Goal: Information Seeking & Learning: Learn about a topic

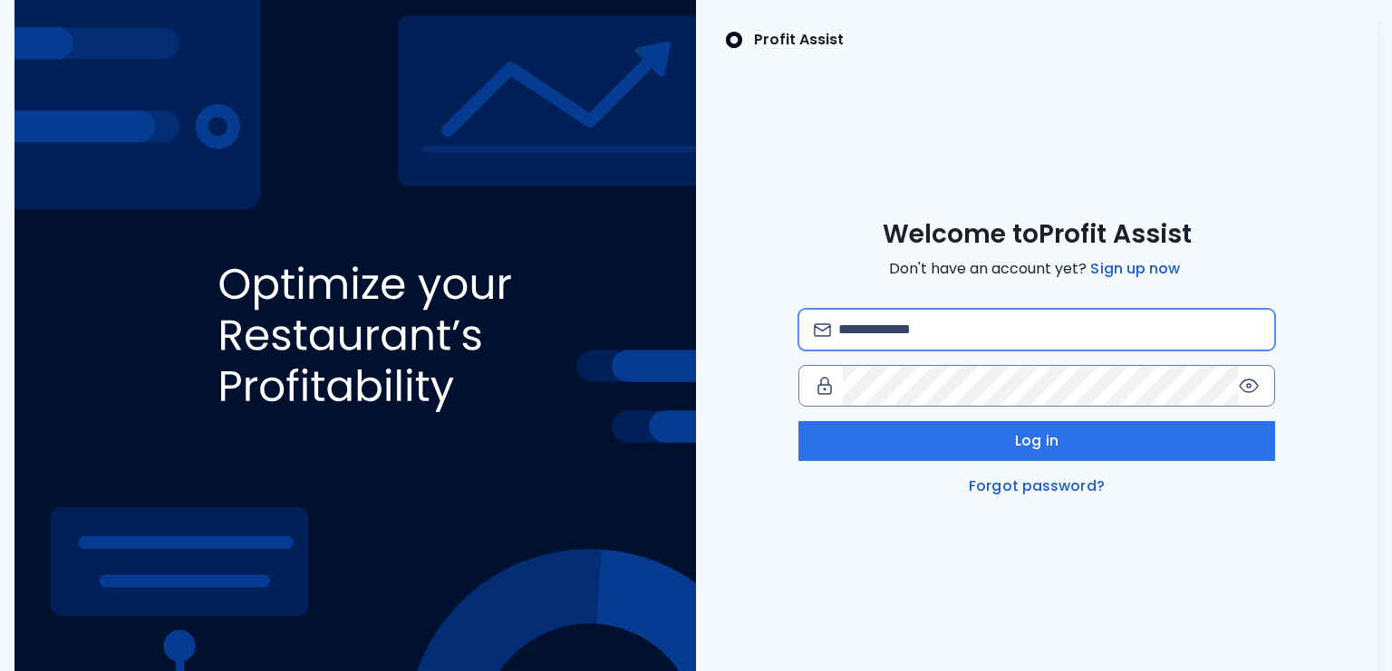
click at [915, 331] on input "email" at bounding box center [1049, 330] width 422 height 40
type input "**********"
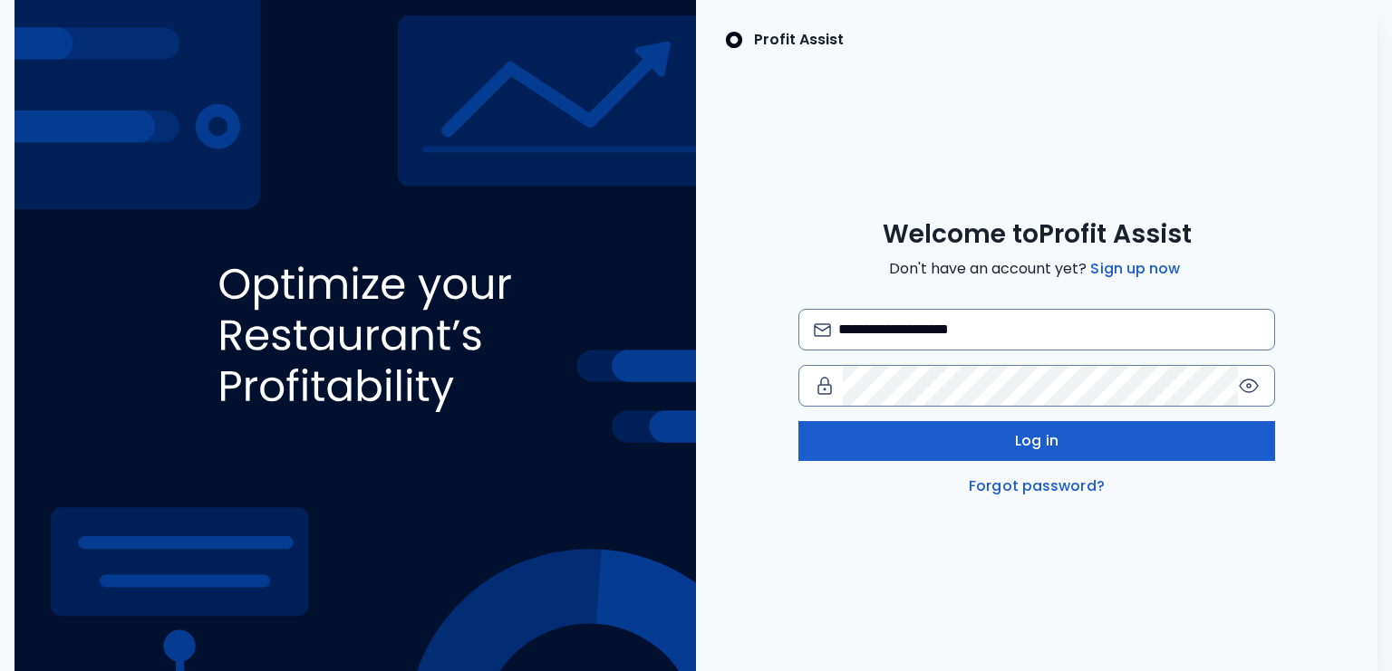
click at [929, 431] on button "Log in" at bounding box center [1036, 441] width 477 height 40
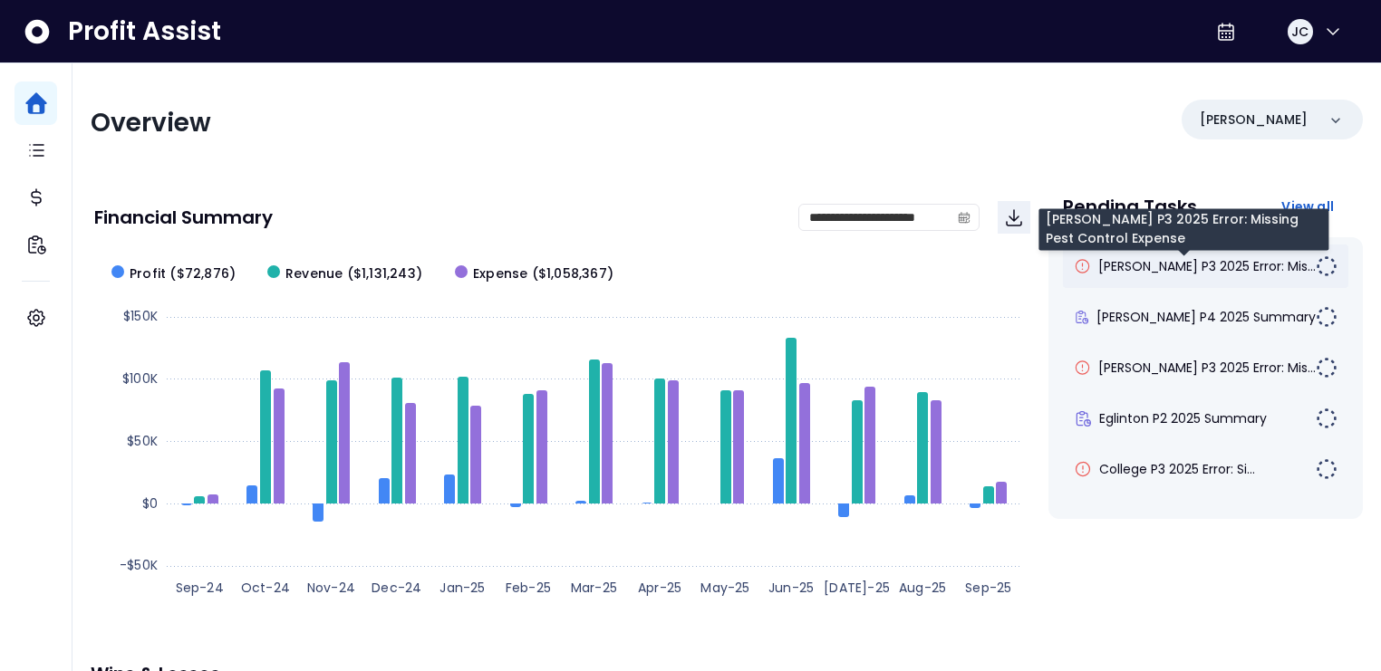
click at [1166, 269] on span "[PERSON_NAME] P3 2025 Error: Mis..." at bounding box center [1206, 266] width 217 height 18
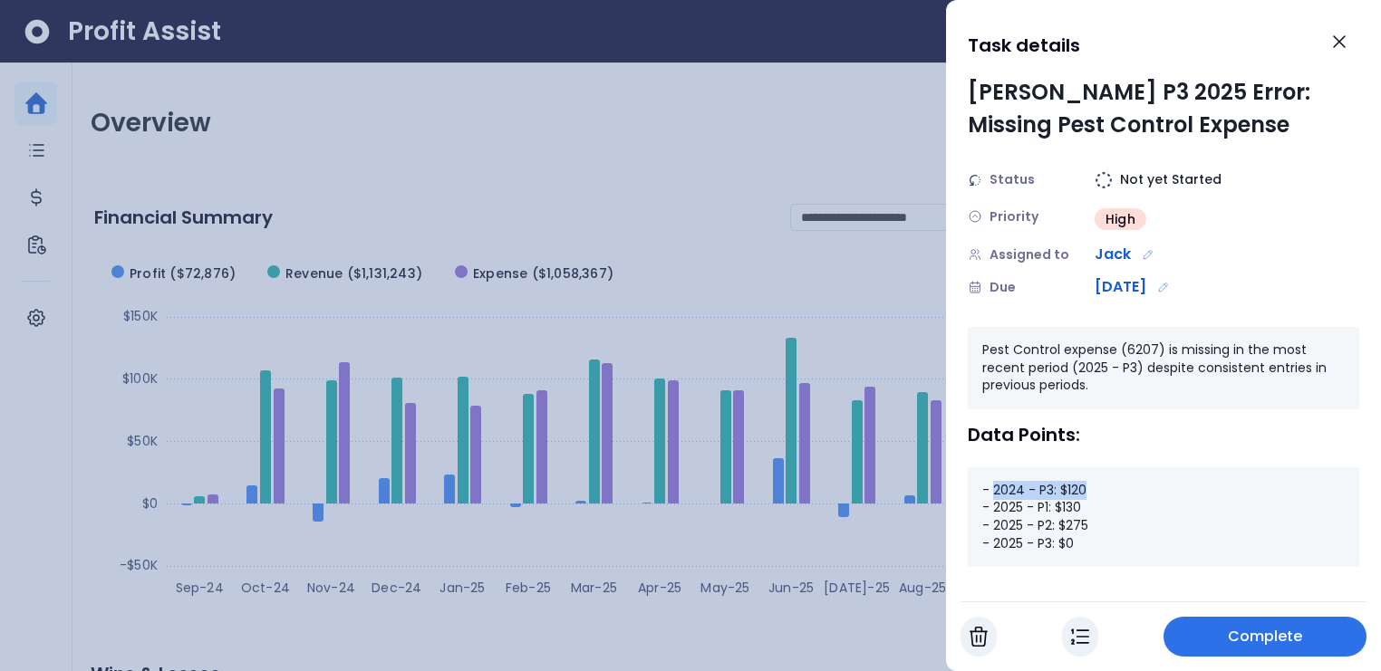
drag, startPoint x: 994, startPoint y: 492, endPoint x: 1092, endPoint y: 496, distance: 97.9
click at [1092, 496] on div "- 2024 - P3: $120 - 2025 - P1: $130 - 2025 - P2: $275 - 2025 - P3: $0" at bounding box center [1163, 517] width 391 height 100
drag, startPoint x: 1035, startPoint y: 508, endPoint x: 1105, endPoint y: 527, distance: 73.2
click at [1093, 526] on div "- 2024 - P3: $120 - 2025 - P1: $130 - 2025 - P2: $275 - 2025 - P3: $0" at bounding box center [1163, 517] width 391 height 100
click at [1100, 545] on div "- 2024 - P3: $120 - 2025 - P1: $130 - 2025 - P2: $275 - 2025 - P3: $0" at bounding box center [1163, 517] width 391 height 100
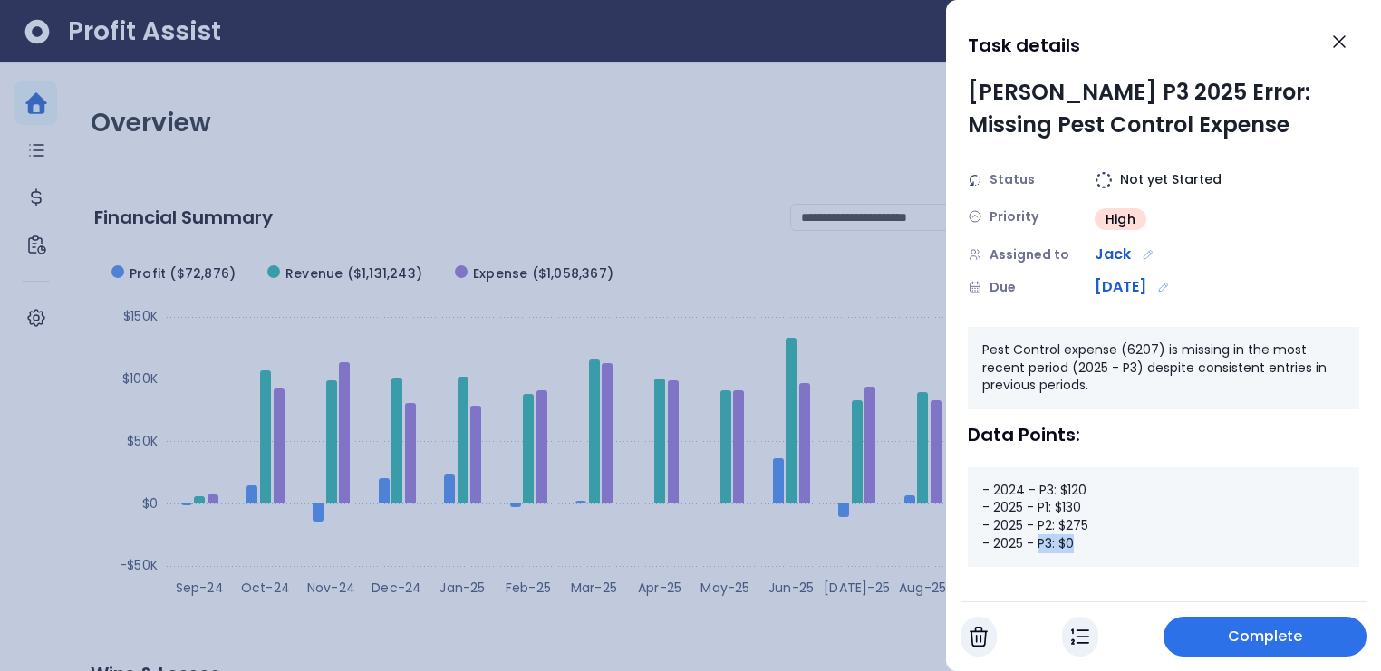
drag, startPoint x: 1036, startPoint y: 542, endPoint x: 1076, endPoint y: 545, distance: 40.9
click at [1076, 545] on div "- 2024 - P3: $120 - 2025 - P1: $130 - 2025 - P2: $275 - 2025 - P3: $0" at bounding box center [1163, 517] width 391 height 100
click at [1336, 48] on icon "Close" at bounding box center [1339, 42] width 22 height 22
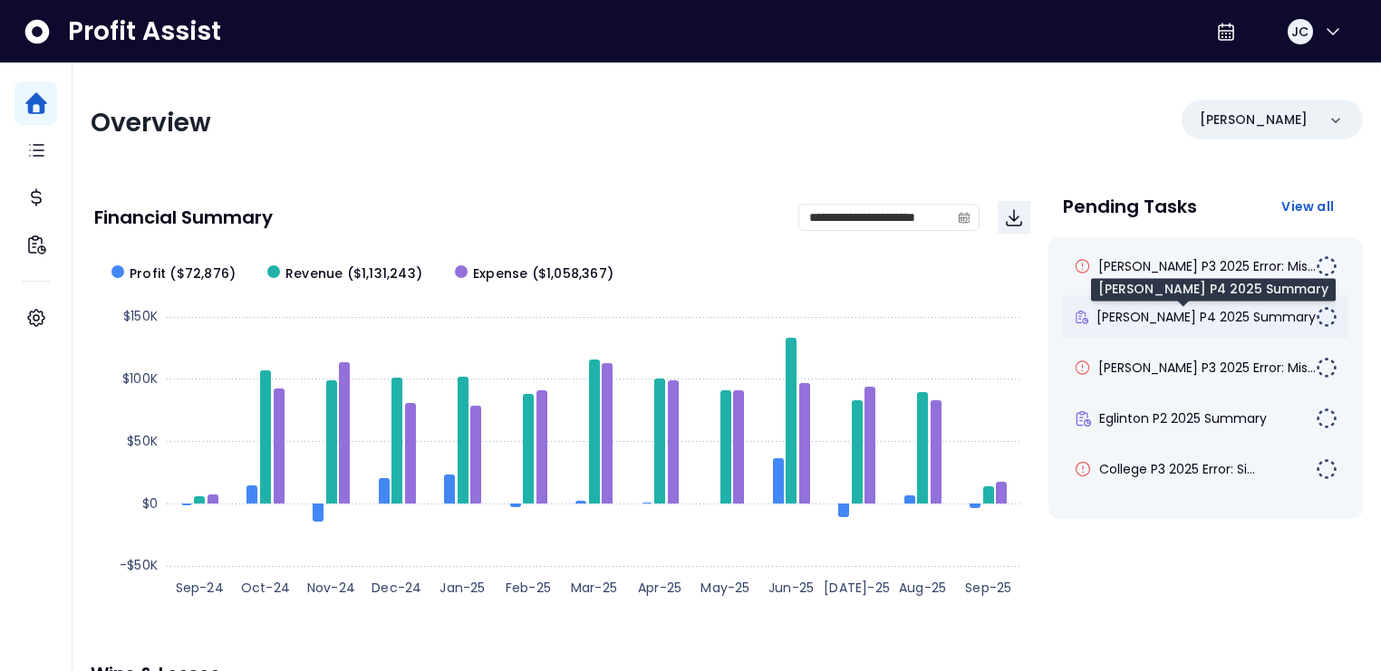
click at [1125, 313] on span "[PERSON_NAME] P4 2025 Summary" at bounding box center [1205, 317] width 219 height 18
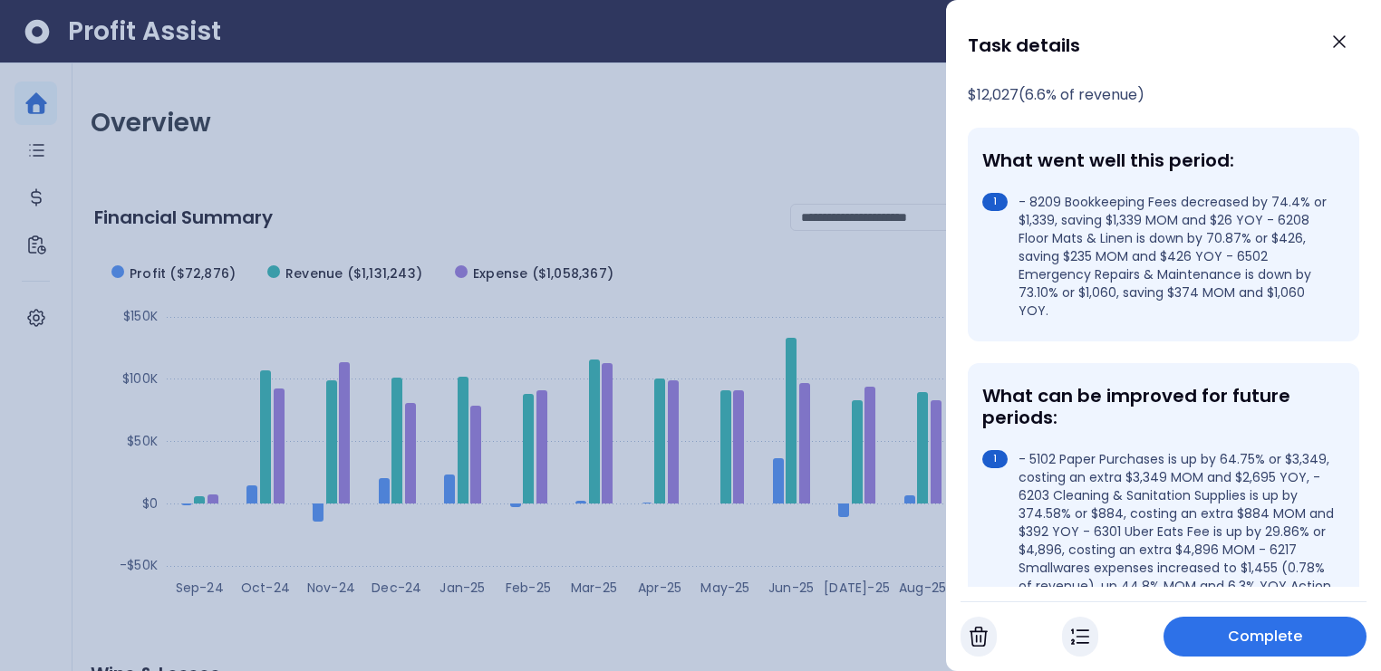
scroll to position [272, 0]
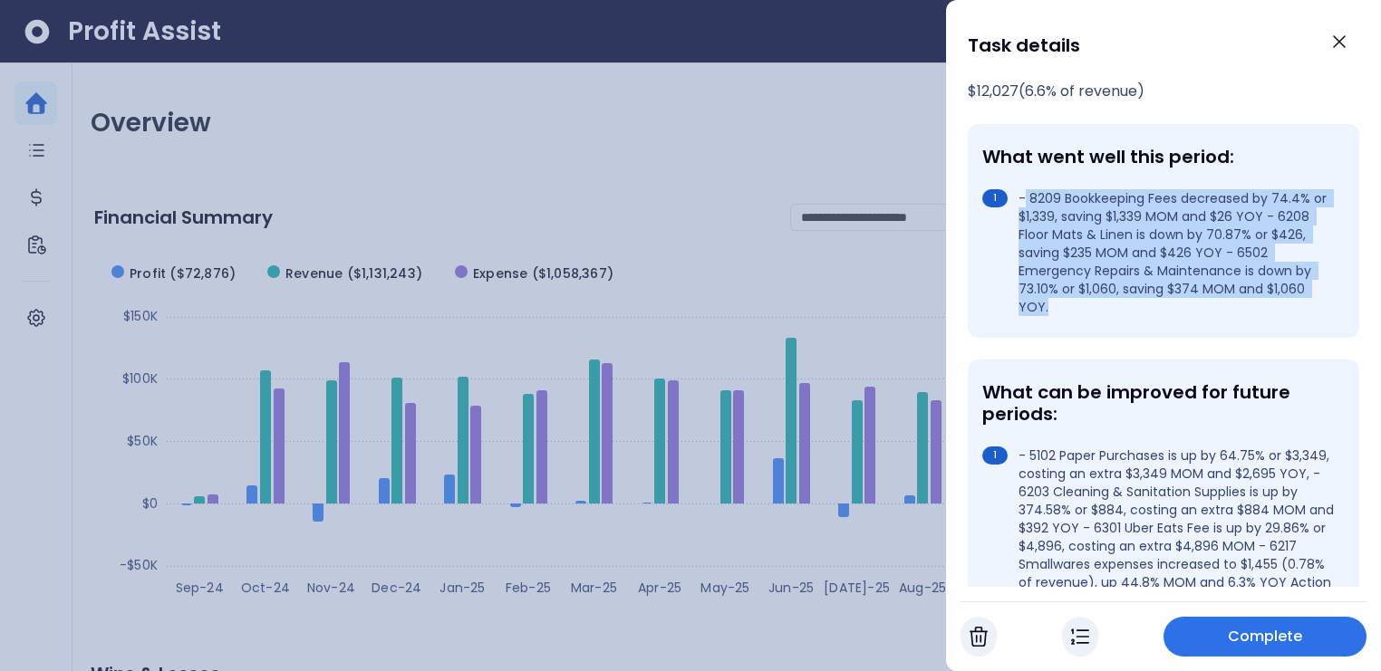
drag, startPoint x: 1026, startPoint y: 166, endPoint x: 1111, endPoint y: 270, distance: 134.0
click at [1111, 270] on li "- 8209 Bookkeeping Fees decreased by 74.4% or $1,339, saving $1,339 MOM and $26…" at bounding box center [1159, 252] width 355 height 127
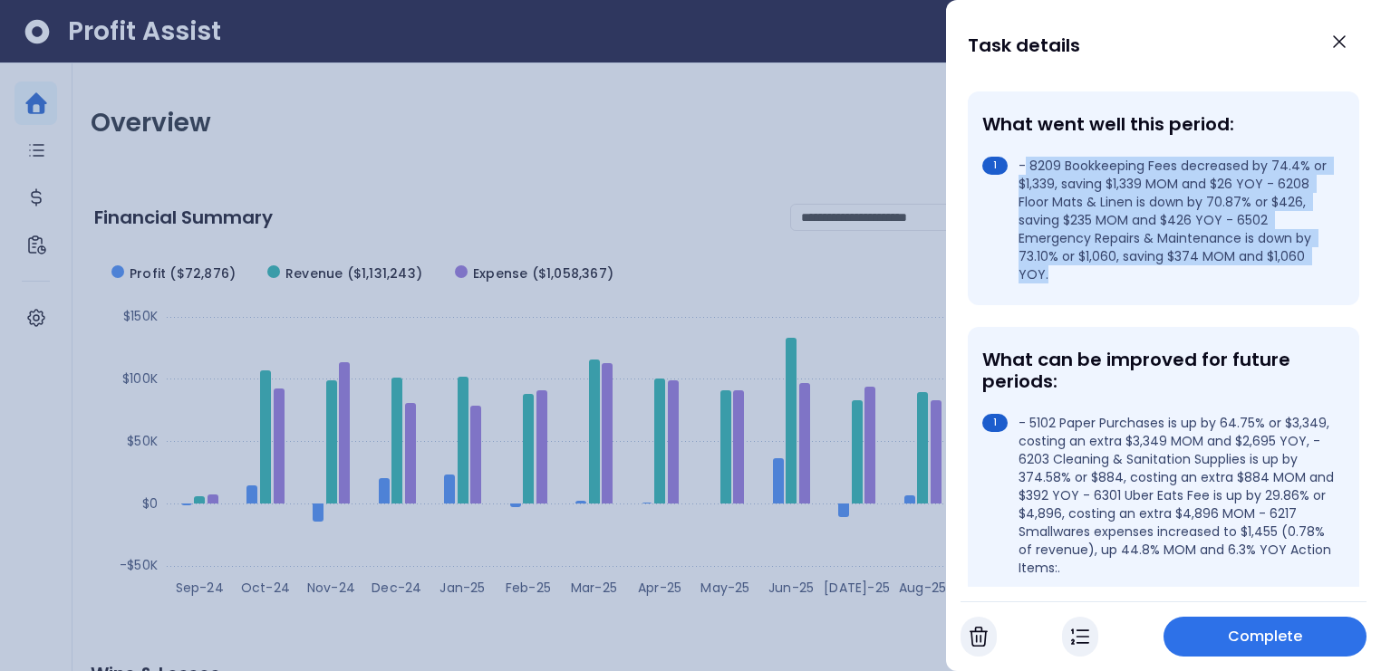
scroll to position [324, 0]
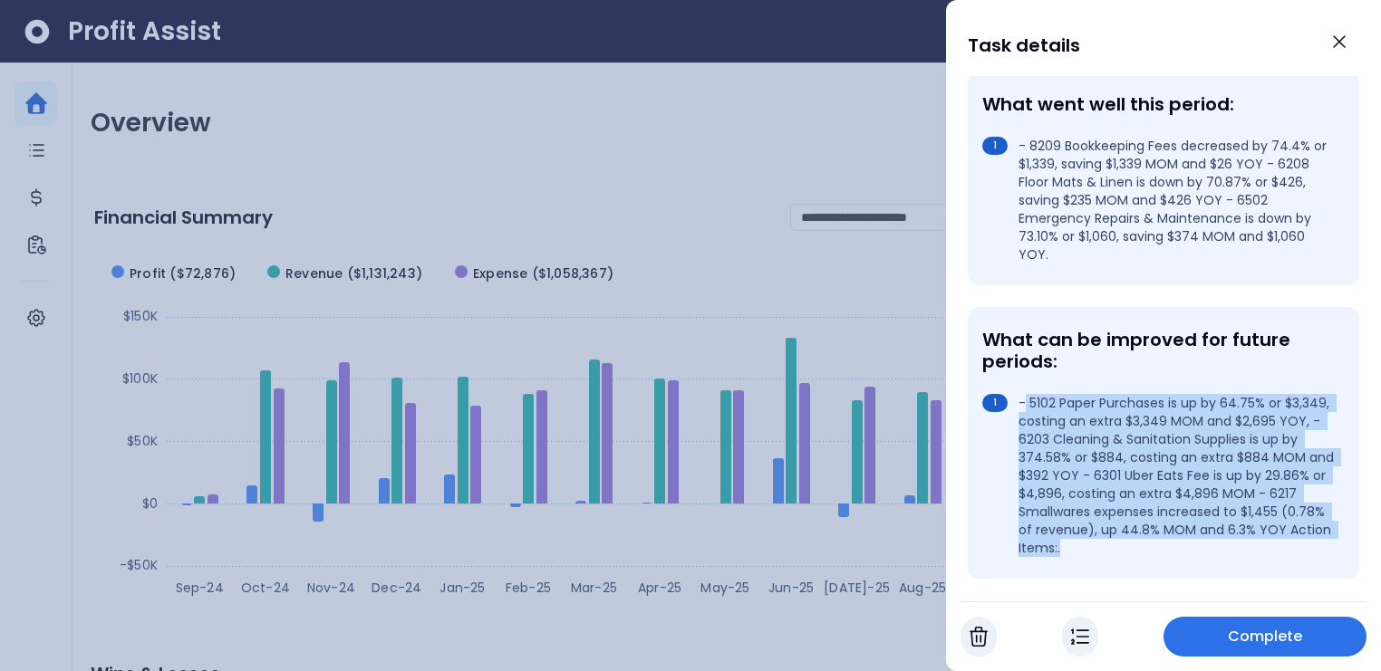
drag, startPoint x: 1023, startPoint y: 364, endPoint x: 1137, endPoint y: 504, distance: 180.3
click at [1139, 509] on li "- 5102 Paper Purchases is up by 64.75% or $3,349, costing an extra $3,349 MOM a…" at bounding box center [1159, 475] width 355 height 163
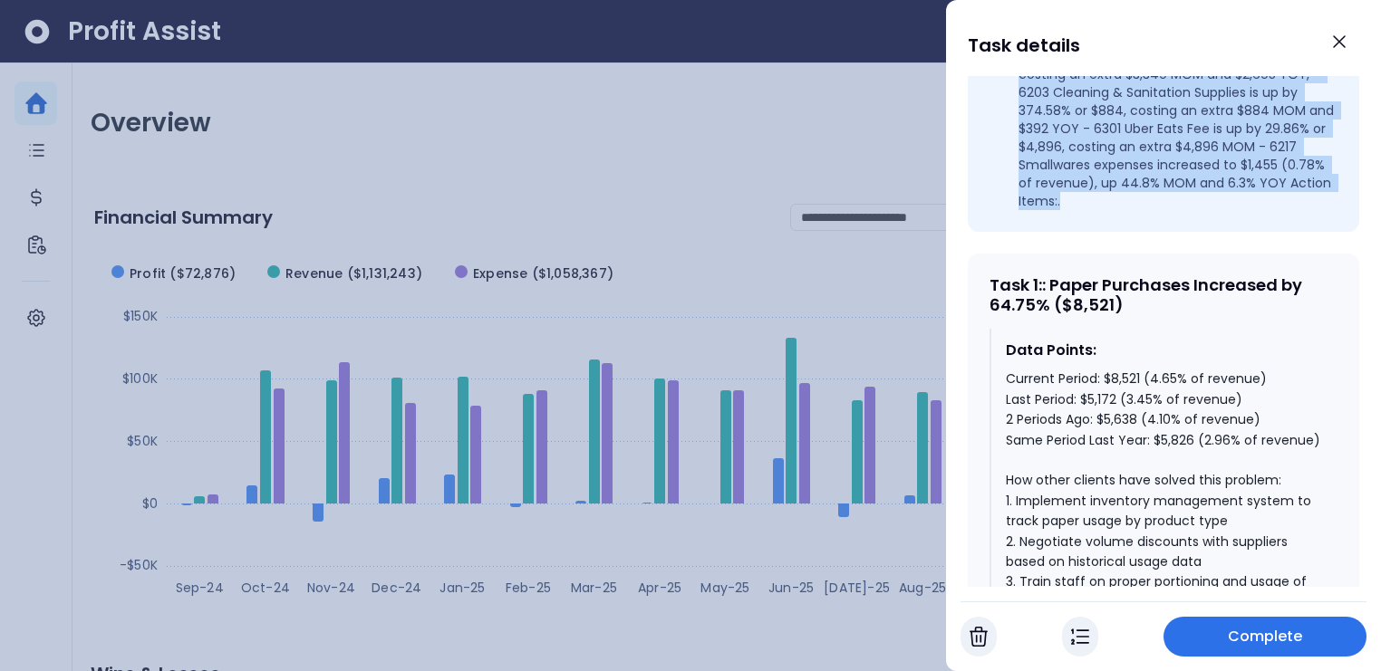
scroll to position [673, 0]
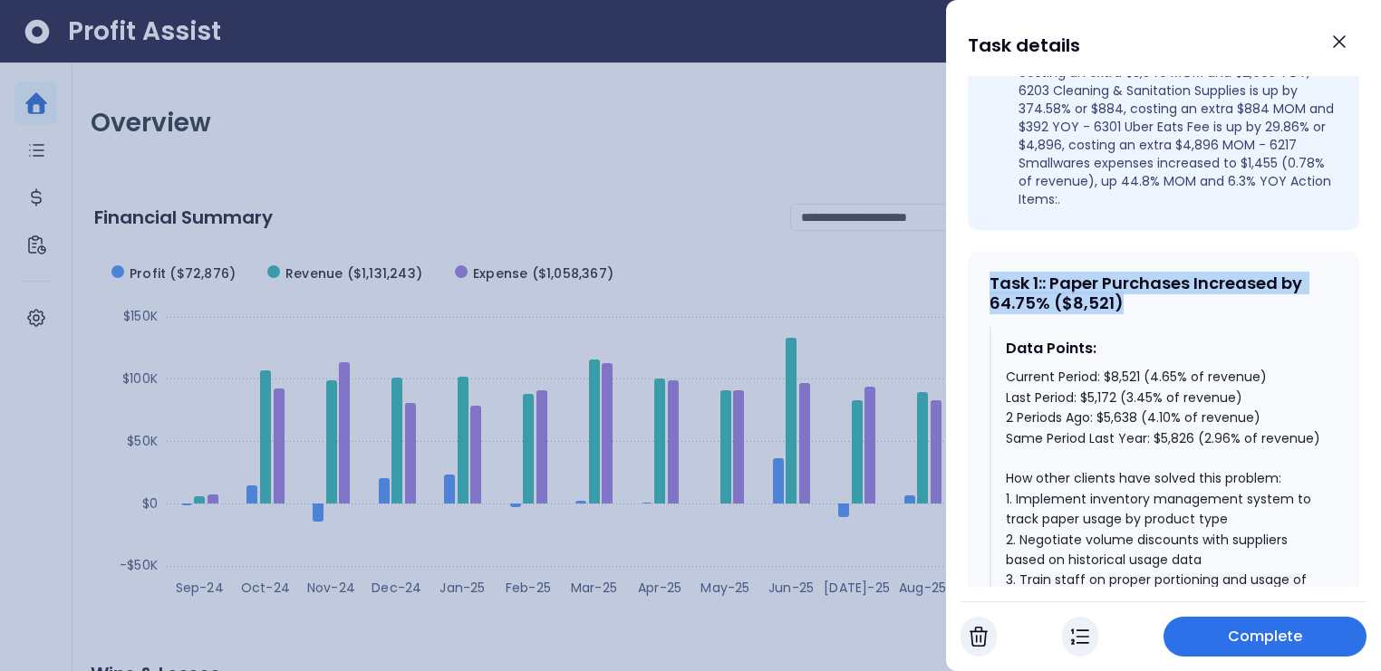
drag, startPoint x: 987, startPoint y: 253, endPoint x: 1137, endPoint y: 280, distance: 151.9
click at [1137, 280] on div "Task 1 : : Paper Purchases Increased by 64.75% ($8,521) Data Points: Current Pe…" at bounding box center [1163, 605] width 391 height 707
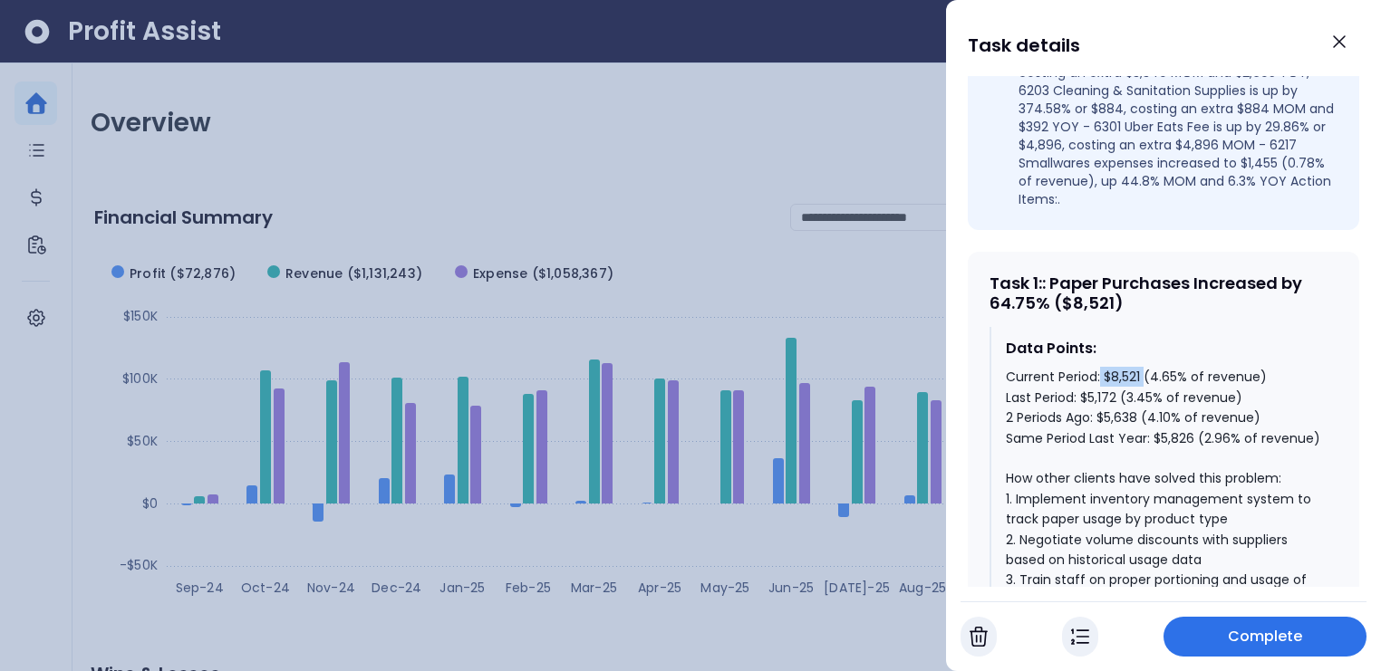
drag, startPoint x: 1099, startPoint y: 345, endPoint x: 1142, endPoint y: 344, distance: 43.5
click at [1142, 367] on div "Current Period: $8,521 (4.65% of revenue) Last Period: $5,172 (3.45% of revenue…" at bounding box center [1164, 580] width 317 height 426
drag, startPoint x: 1003, startPoint y: 369, endPoint x: 1143, endPoint y: 385, distance: 141.4
click at [1139, 383] on div "Data Points: Current Period: $8,521 (4.65% of revenue) Last Period: $5,172 (3.4…" at bounding box center [1163, 565] width 348 height 477
click at [999, 406] on div "Data Points: Current Period: $8,521 (4.65% of revenue) Last Period: $5,172 (3.4…" at bounding box center [1163, 565] width 348 height 477
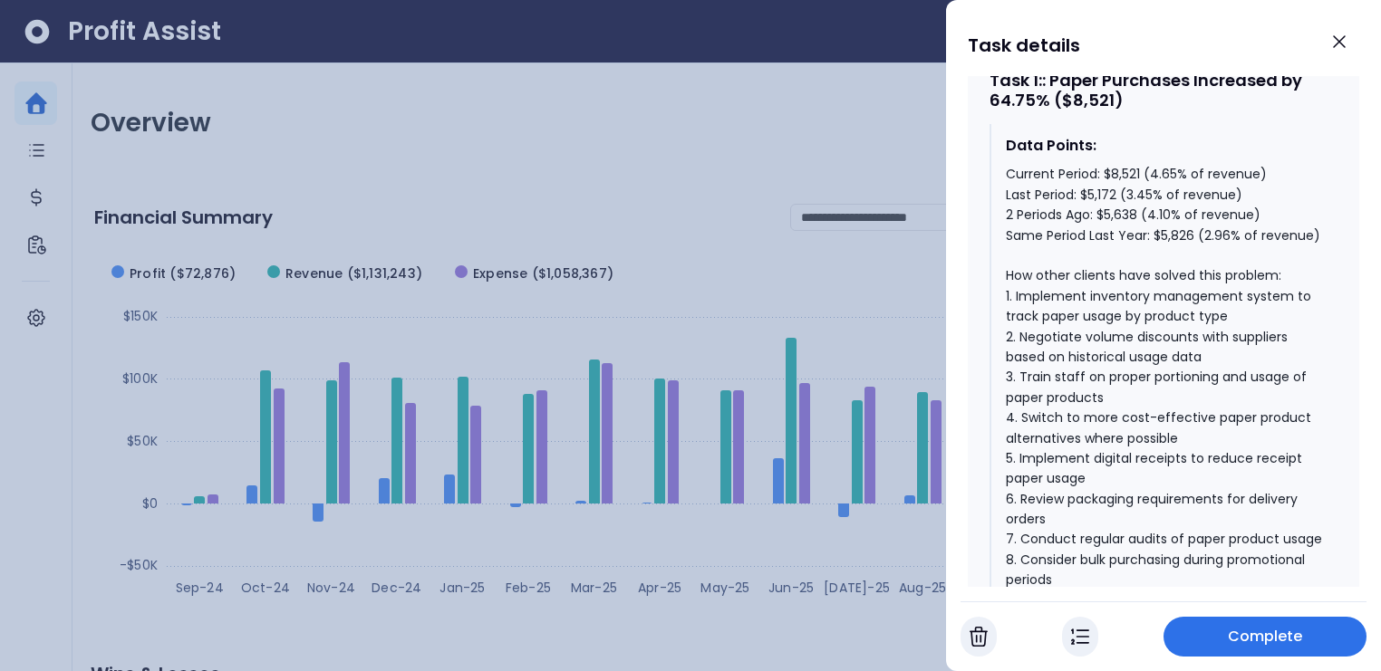
scroll to position [877, 0]
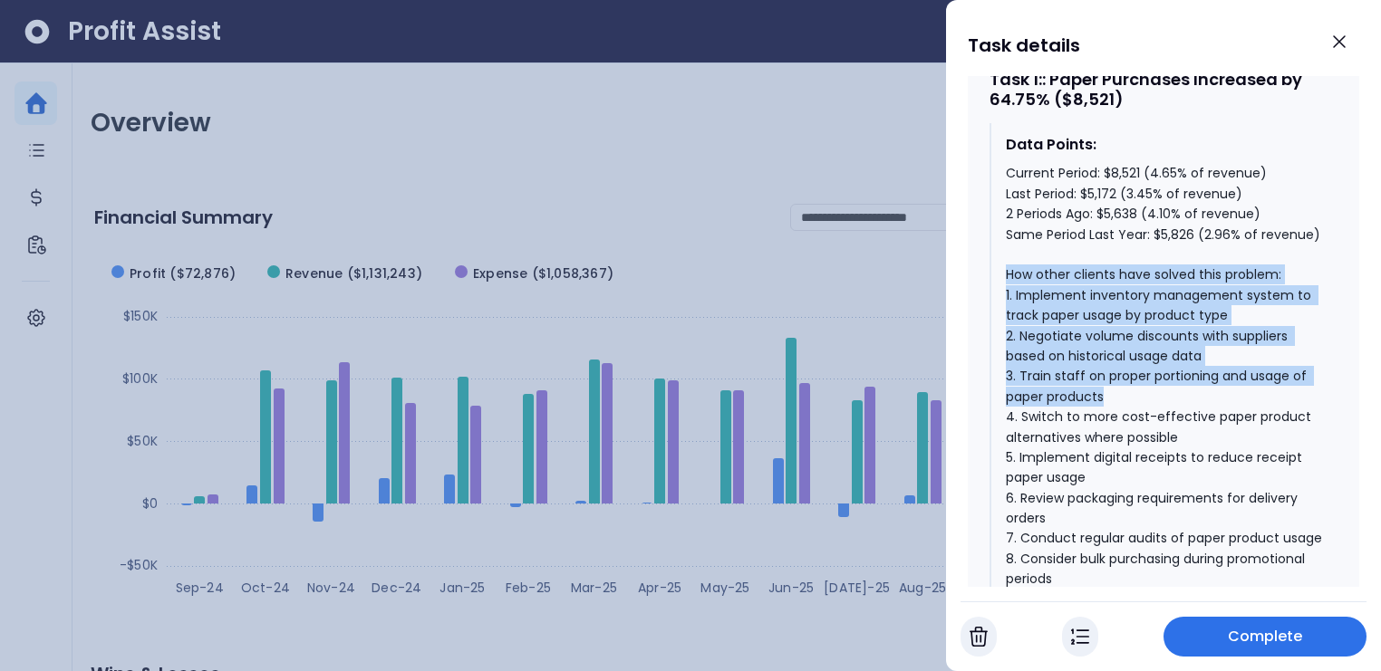
drag, startPoint x: 1007, startPoint y: 263, endPoint x: 1106, endPoint y: 380, distance: 153.6
click at [1106, 380] on div "Current Period: $8,521 (4.65% of revenue) Last Period: $5,172 (3.45% of revenue…" at bounding box center [1164, 376] width 317 height 426
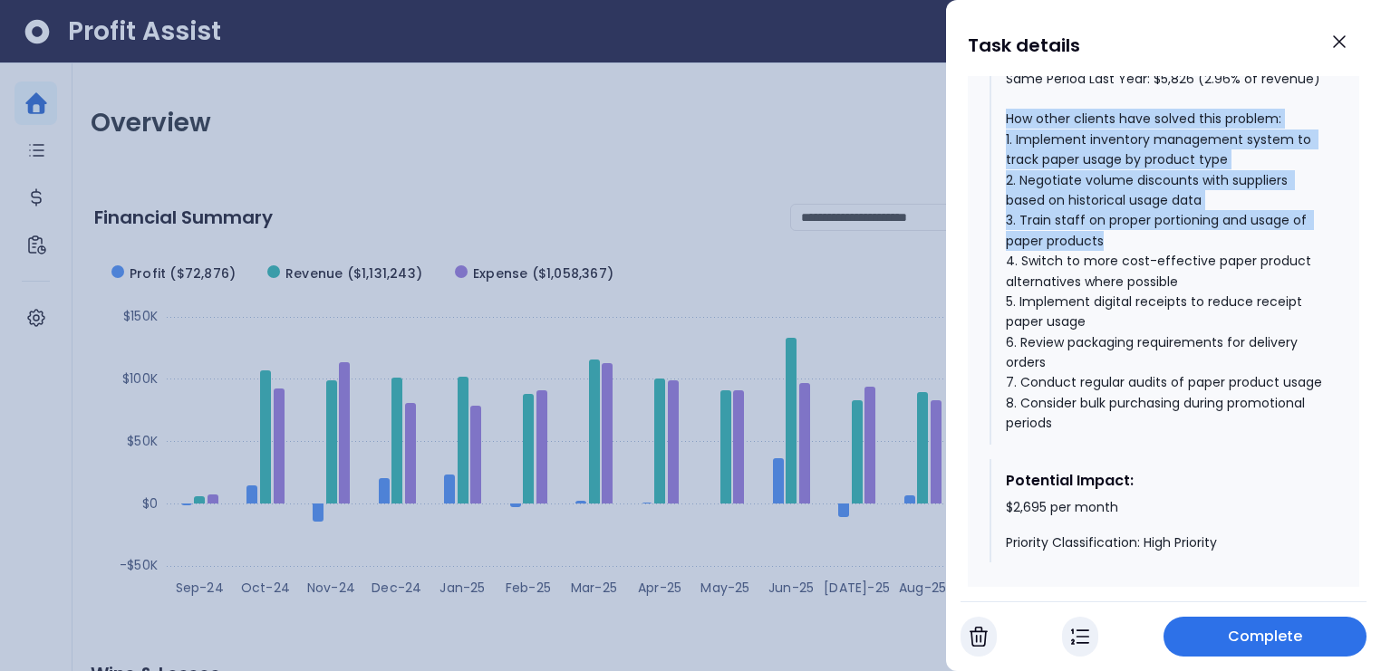
scroll to position [1043, 0]
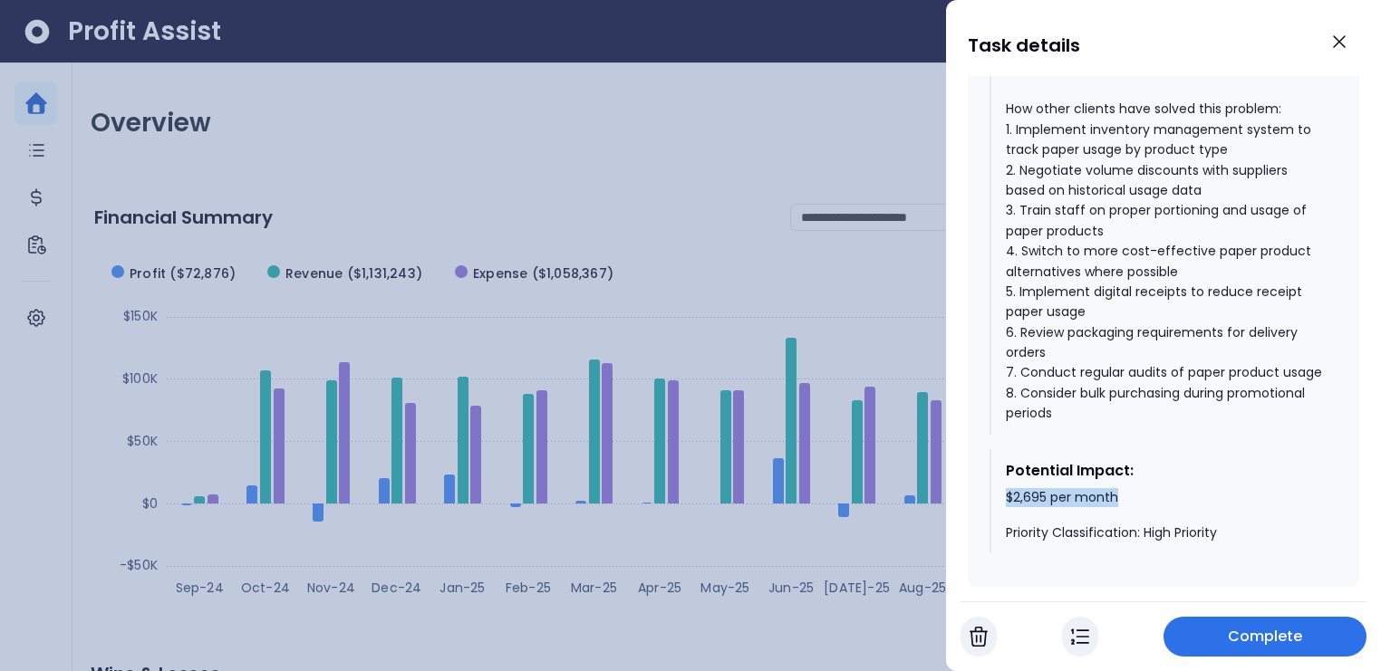
drag, startPoint x: 1006, startPoint y: 510, endPoint x: 1131, endPoint y: 509, distance: 125.0
click at [1131, 509] on div "$2,695 per month Priority Classification: High Priority" at bounding box center [1164, 515] width 317 height 53
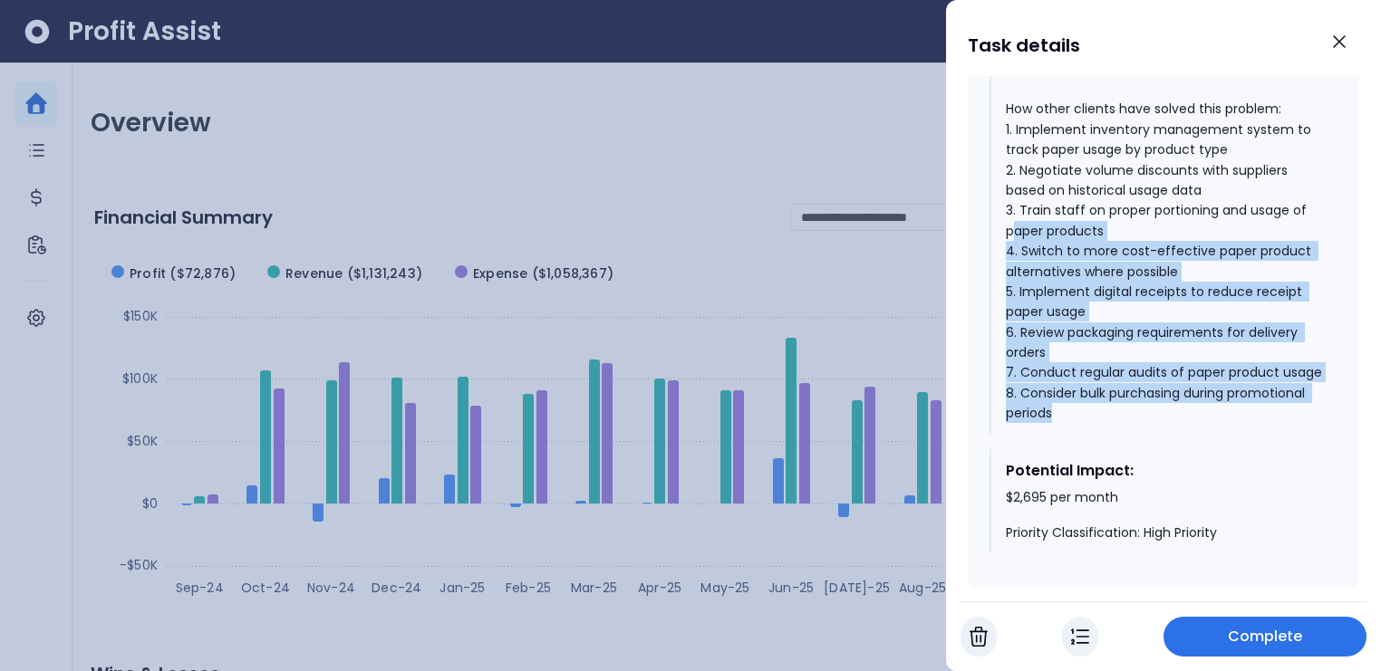
drag, startPoint x: 1072, startPoint y: 420, endPoint x: 1010, endPoint y: 220, distance: 209.5
click at [1010, 220] on div "Current Period: $8,521 (4.65% of revenue) Last Period: $5,172 (3.45% of revenue…" at bounding box center [1164, 210] width 317 height 426
click at [1333, 41] on icon "Close" at bounding box center [1339, 42] width 22 height 22
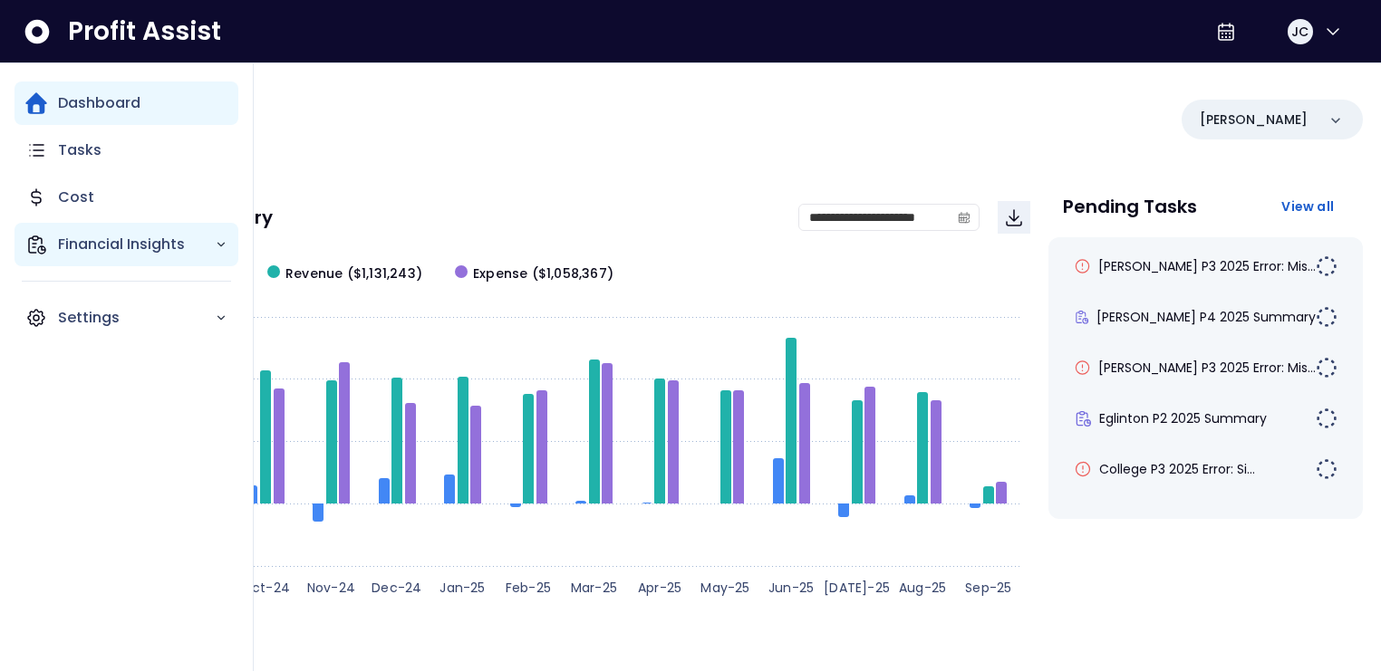
click at [75, 240] on p "Financial Insights" at bounding box center [136, 245] width 157 height 22
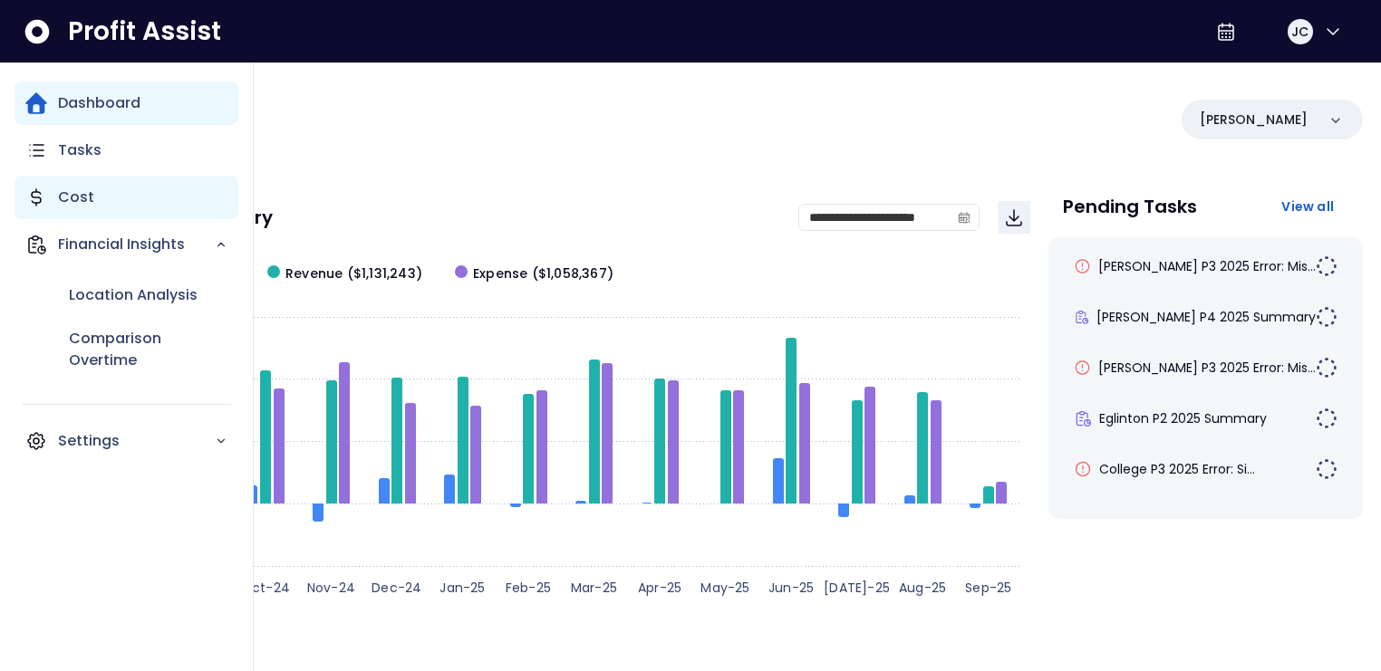
click at [78, 199] on p "Cost" at bounding box center [76, 198] width 36 height 22
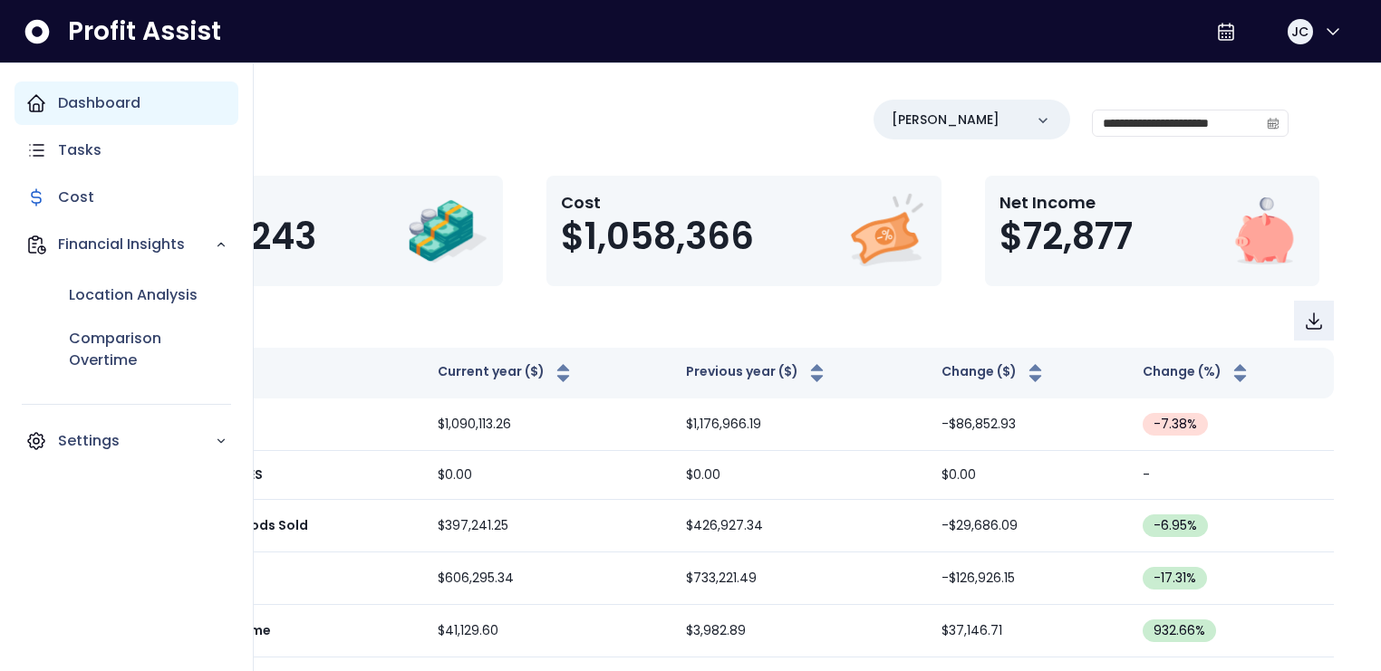
click at [39, 105] on icon "Main navigation" at bounding box center [36, 103] width 16 height 16
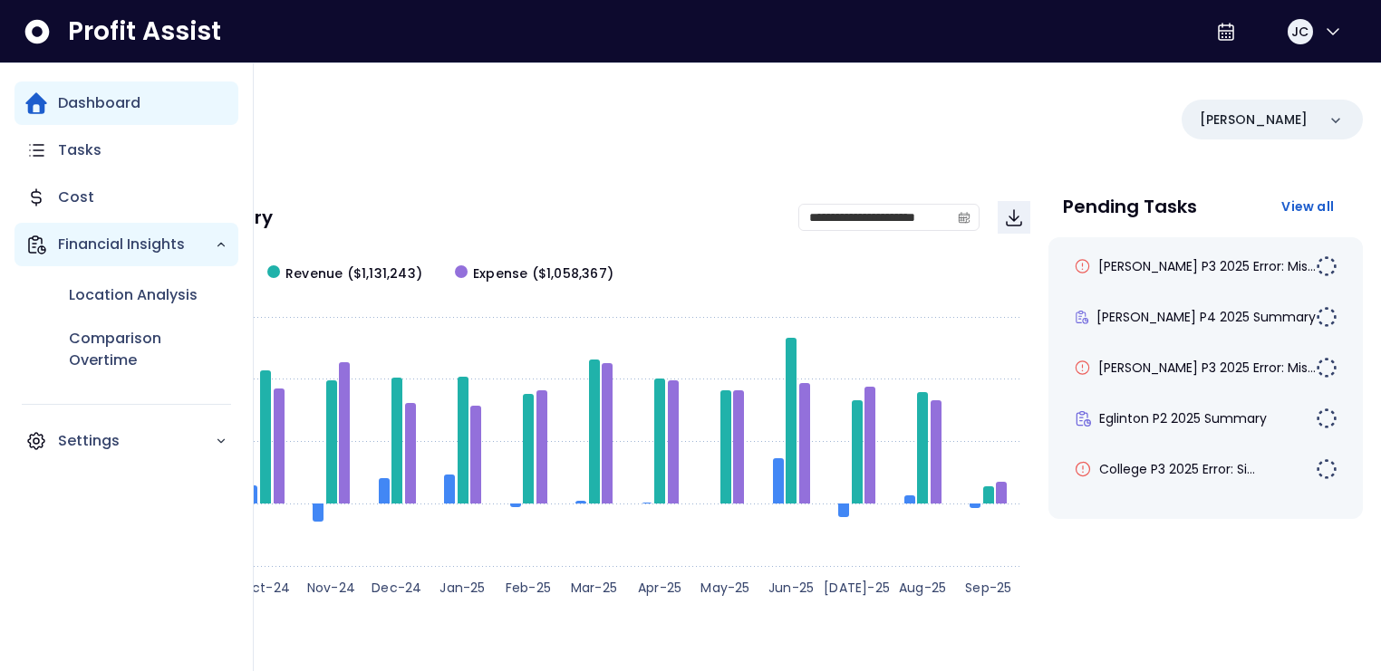
click at [90, 243] on p "Financial Insights" at bounding box center [136, 245] width 157 height 22
click at [102, 238] on p "Financial Insights" at bounding box center [136, 245] width 157 height 22
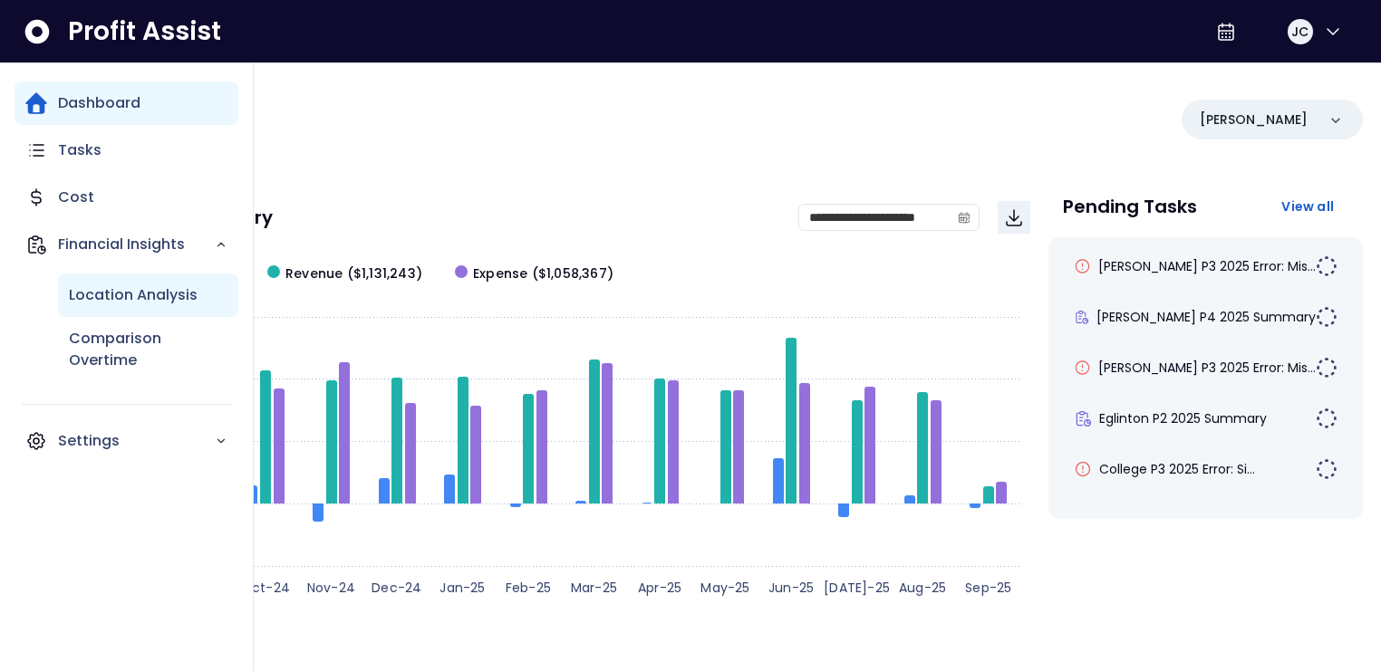
click at [103, 295] on p "Location Analysis" at bounding box center [133, 295] width 129 height 22
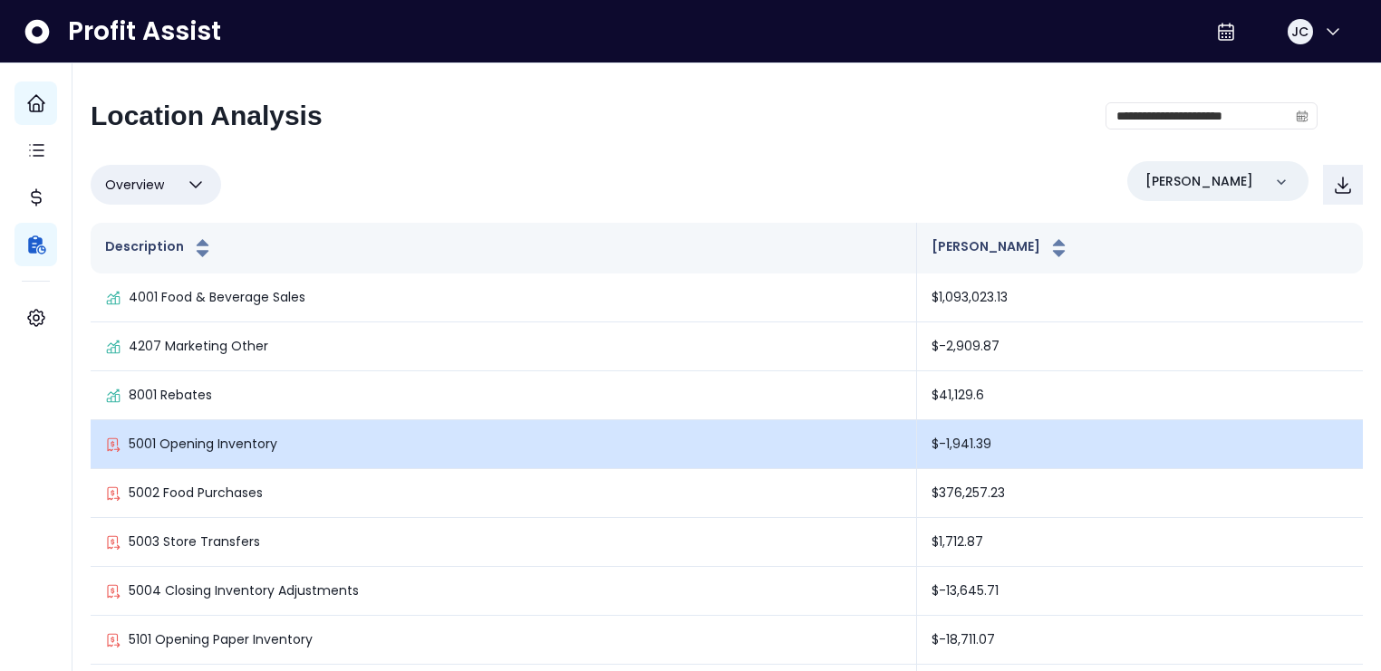
click at [180, 437] on p "5001 Opening Inventory" at bounding box center [203, 444] width 149 height 19
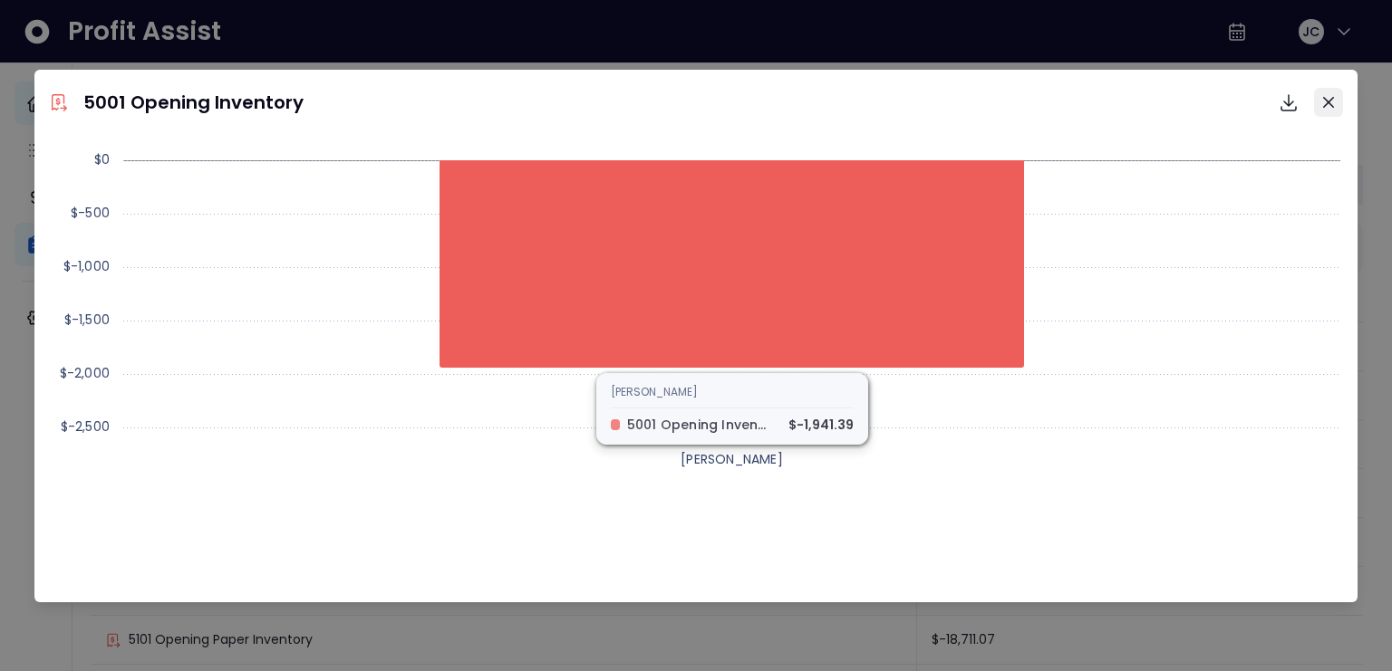
click at [1324, 101] on icon "Close" at bounding box center [1328, 102] width 11 height 11
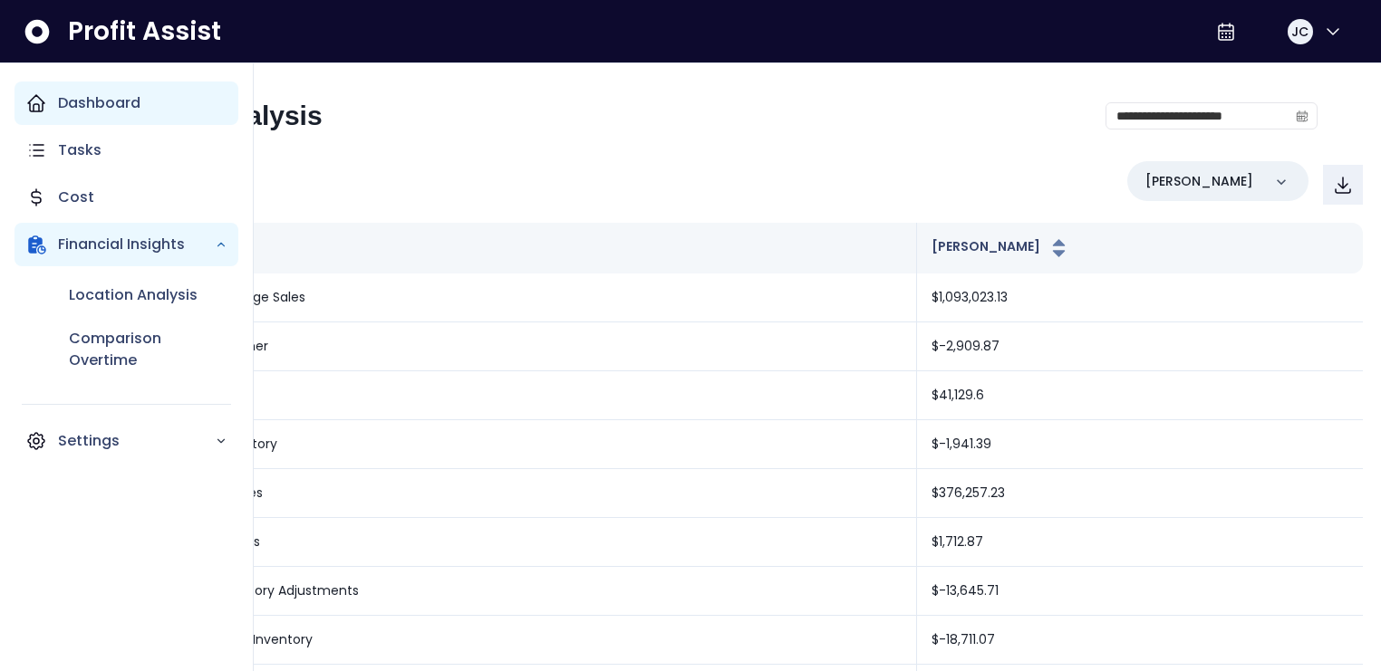
click at [87, 112] on p "Dashboard" at bounding box center [99, 103] width 82 height 22
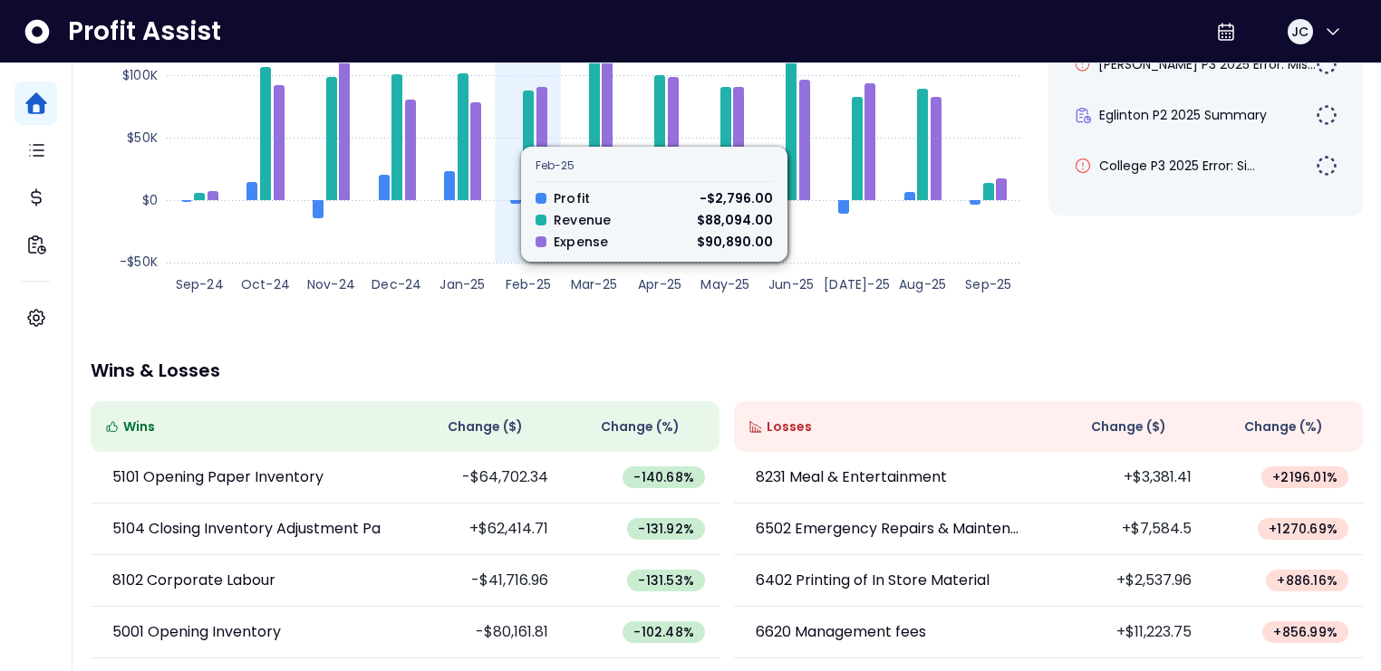
scroll to position [389, 0]
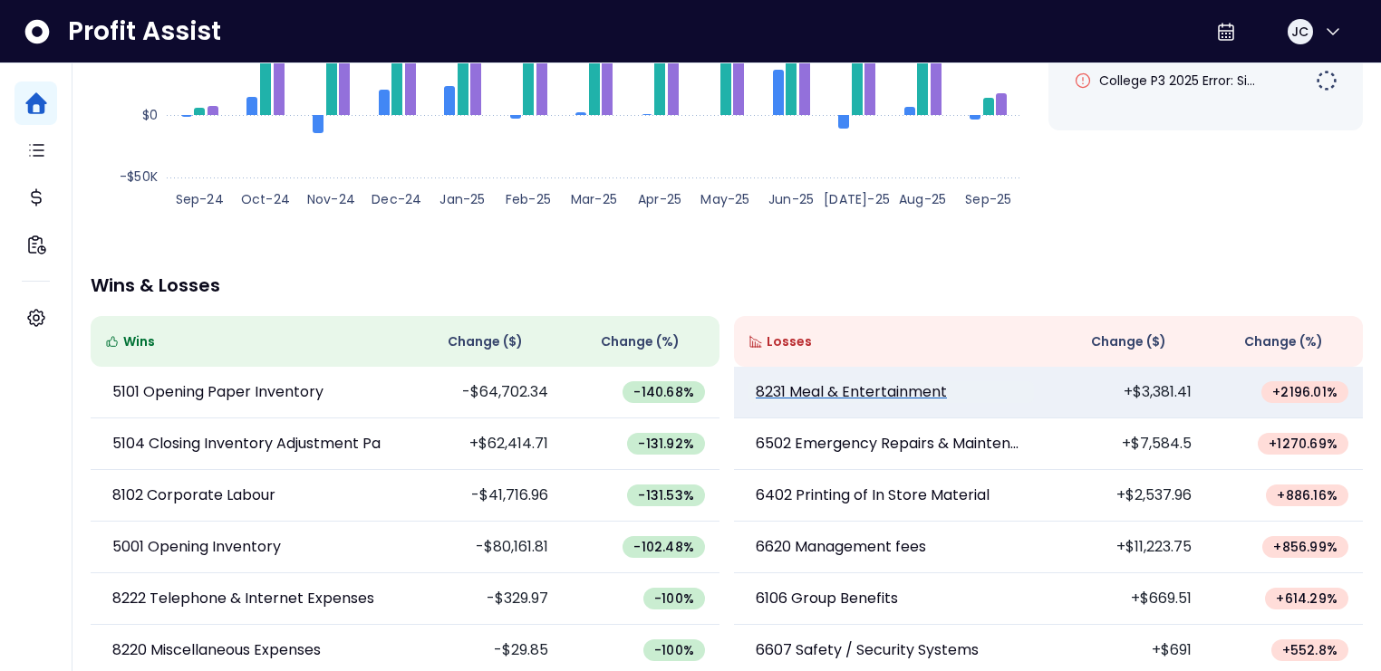
click at [832, 393] on p "8231 Meal & Entertainment" at bounding box center [851, 392] width 191 height 22
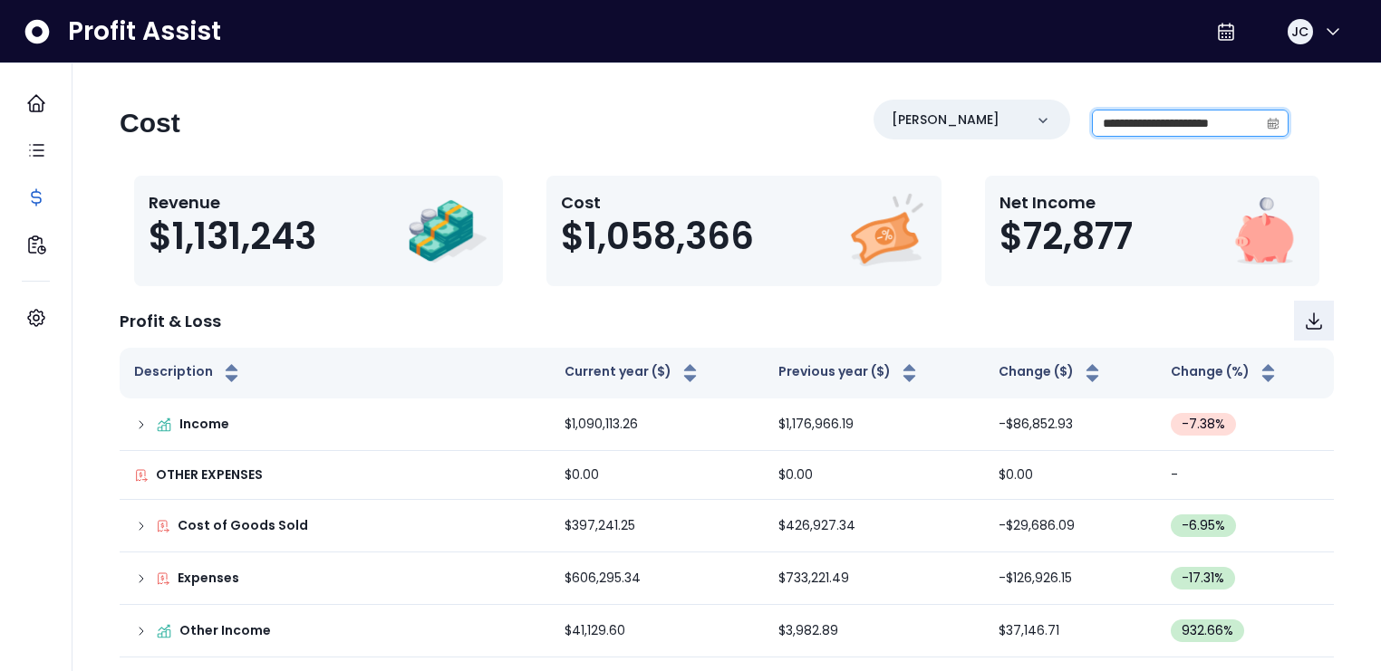
click at [1171, 123] on input "**********" at bounding box center [1176, 123] width 166 height 25
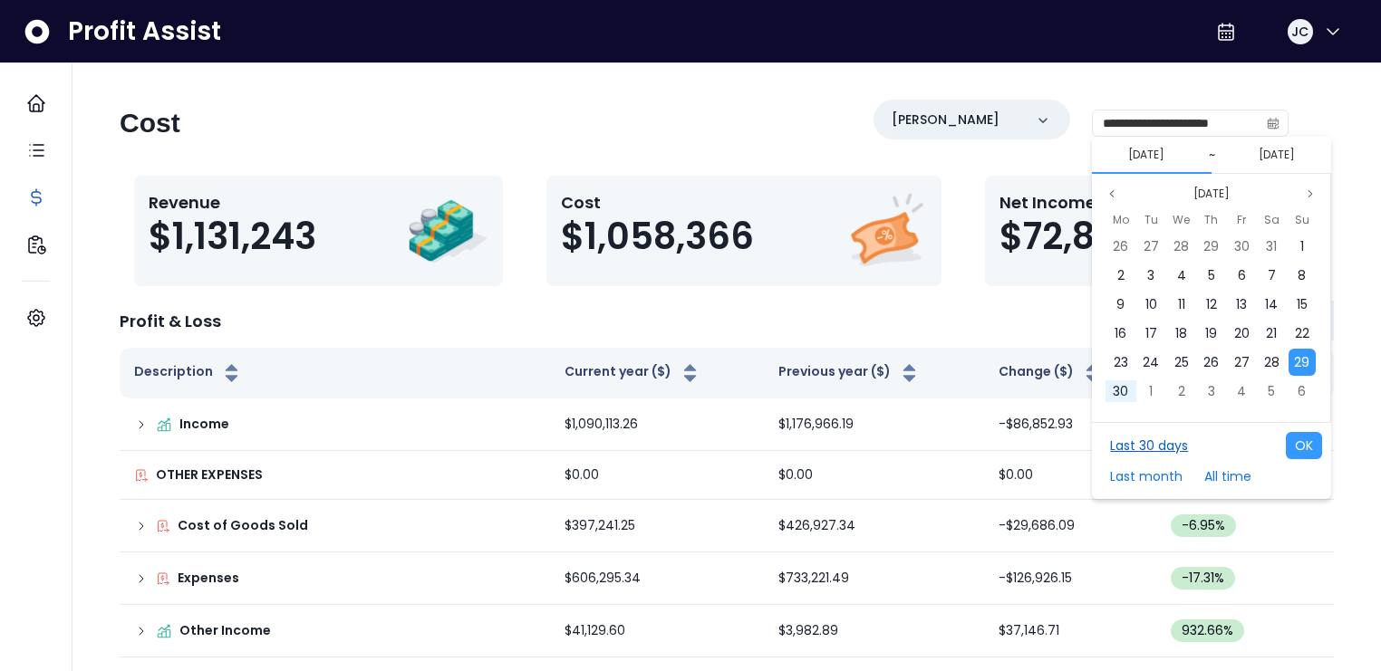
click at [1152, 448] on button "Last 30 days" at bounding box center [1149, 445] width 96 height 27
click at [1294, 444] on button "OK" at bounding box center [1304, 445] width 36 height 27
type input "**********"
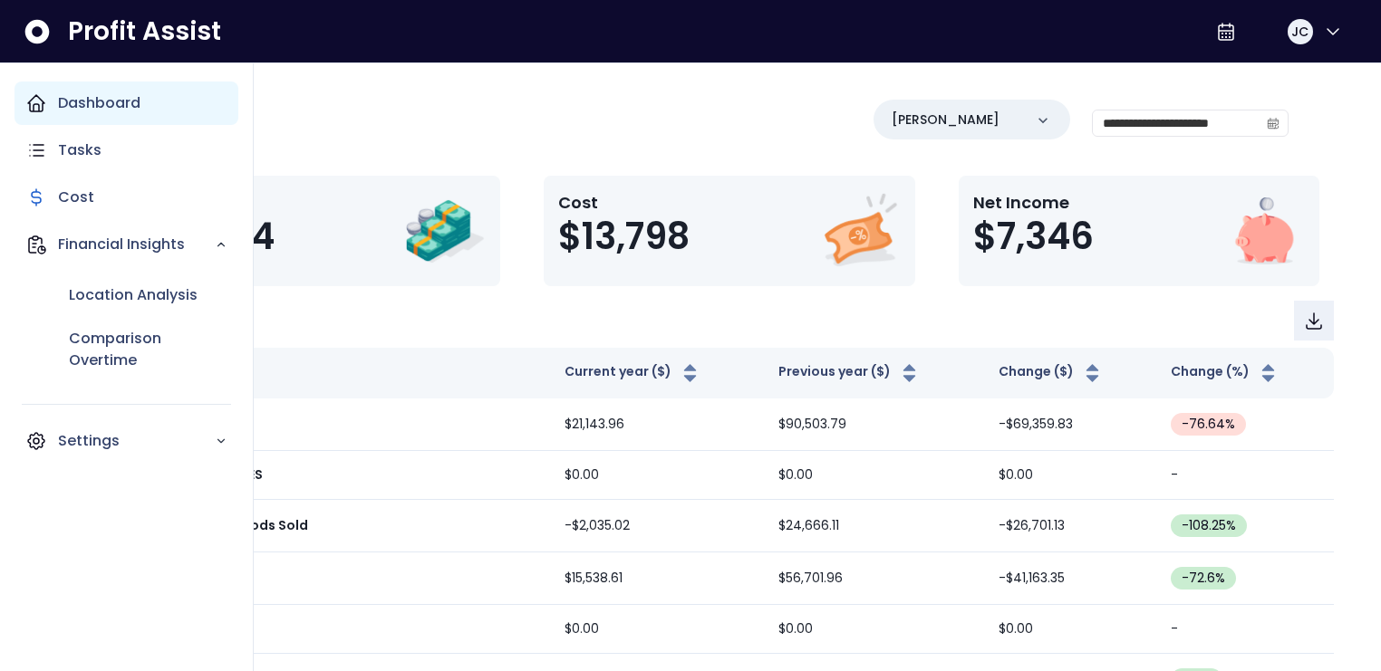
click at [64, 104] on p "Dashboard" at bounding box center [99, 103] width 82 height 22
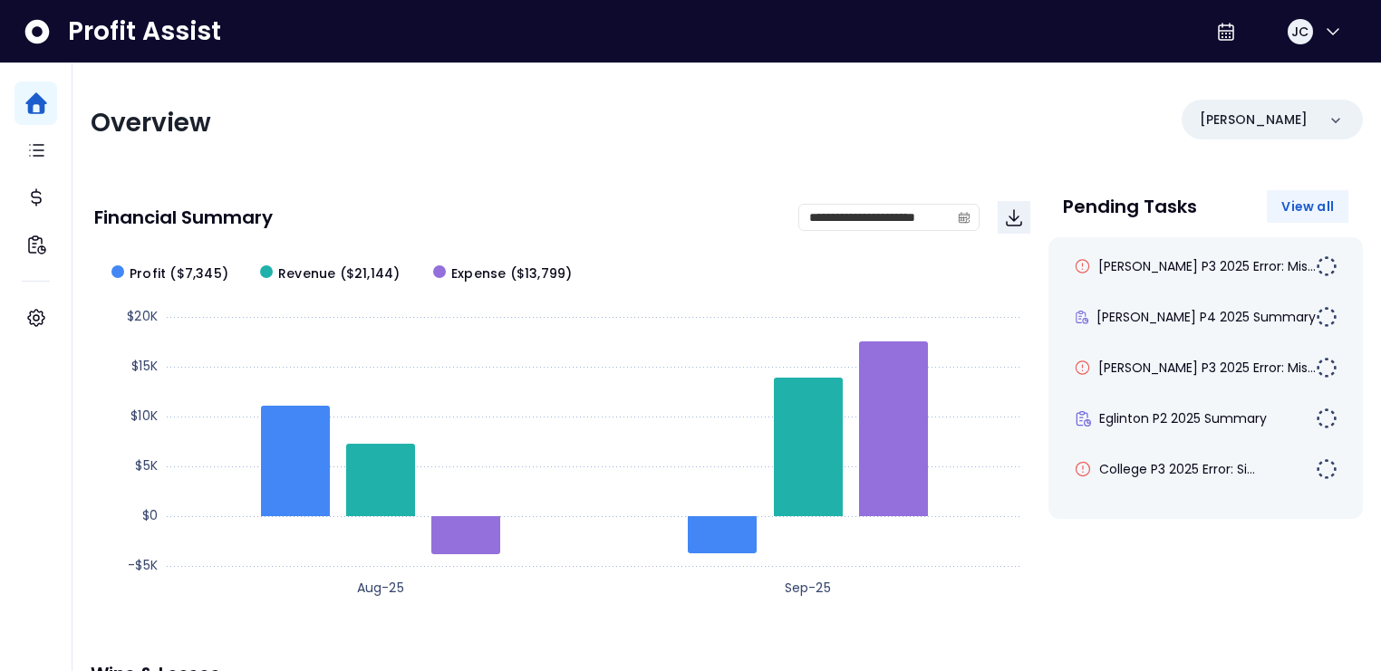
click at [1324, 207] on span "View all" at bounding box center [1307, 206] width 53 height 18
